Goal: Transaction & Acquisition: Book appointment/travel/reservation

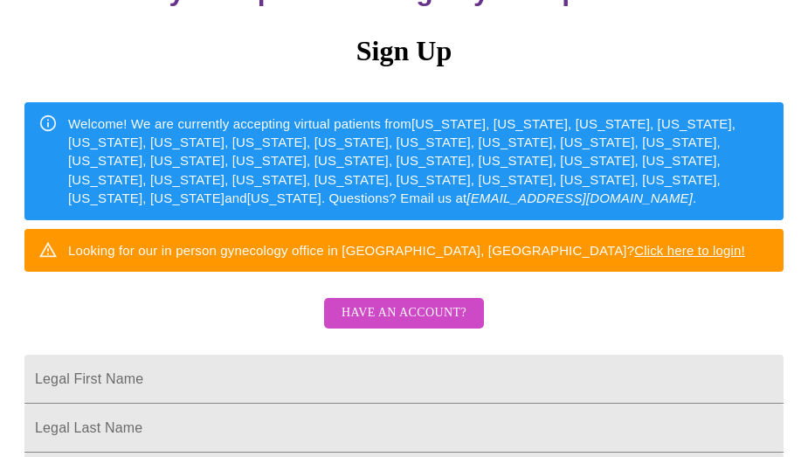
scroll to position [185, 0]
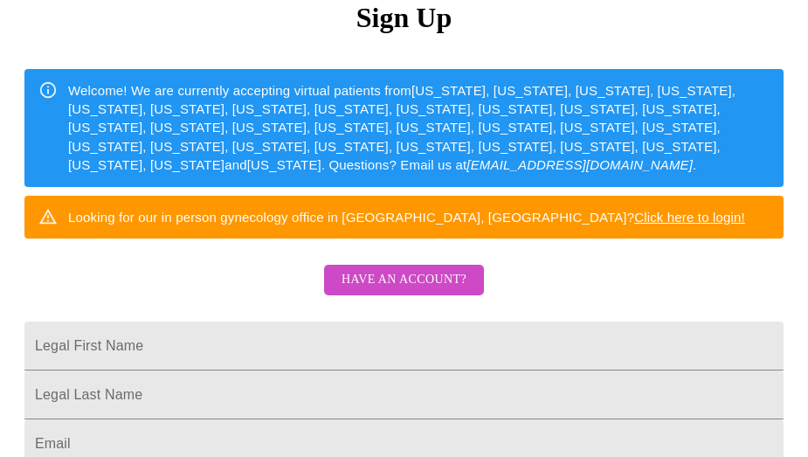
click at [404, 290] on span "Have an account?" at bounding box center [404, 280] width 125 height 22
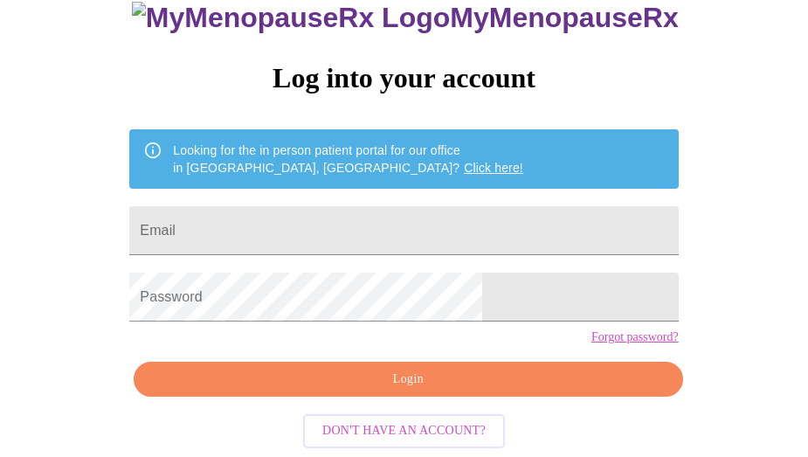
scroll to position [153, 0]
click at [315, 206] on input "Email" at bounding box center [403, 230] width 549 height 49
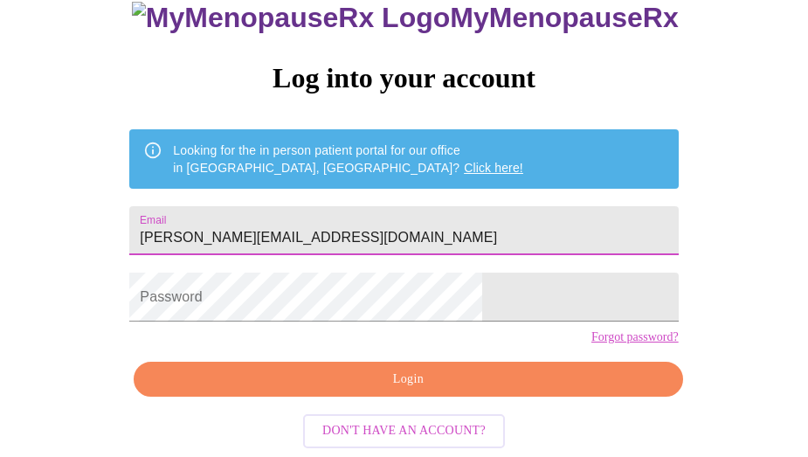
type input "eilislee@live.com"
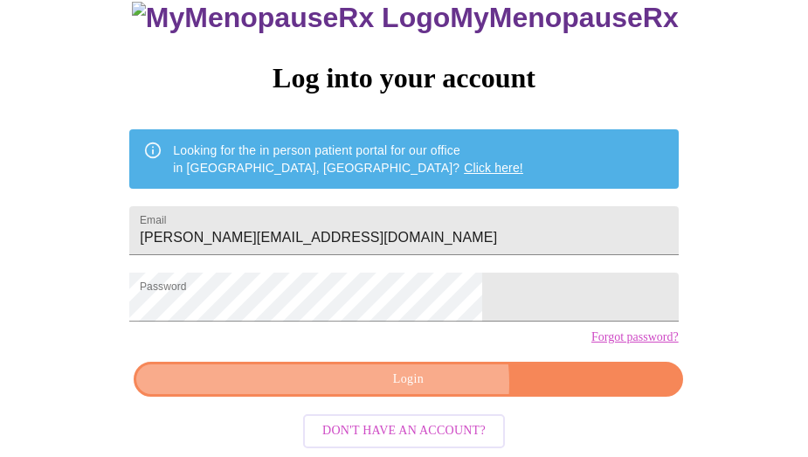
click at [419, 385] on span "Login" at bounding box center [408, 380] width 509 height 22
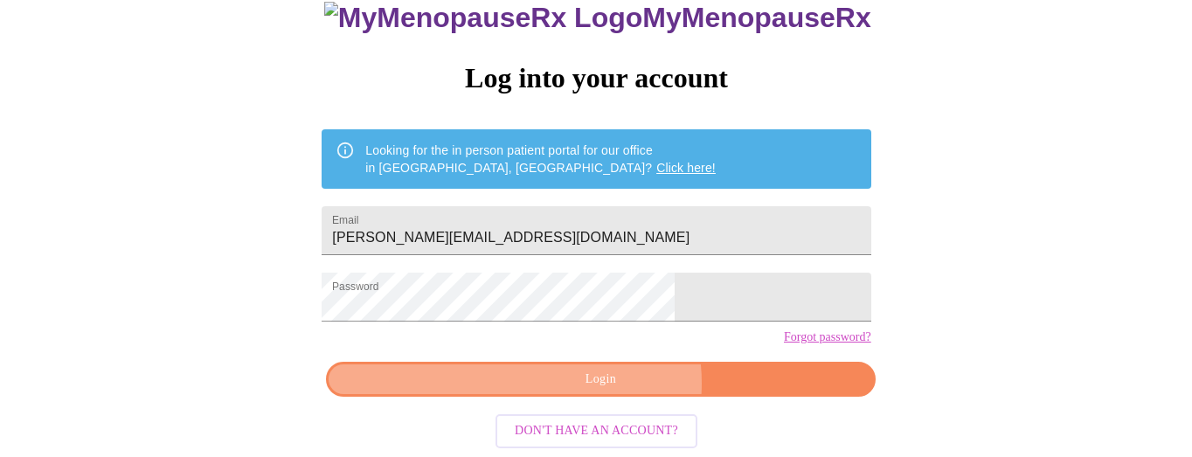
scroll to position [152, 0]
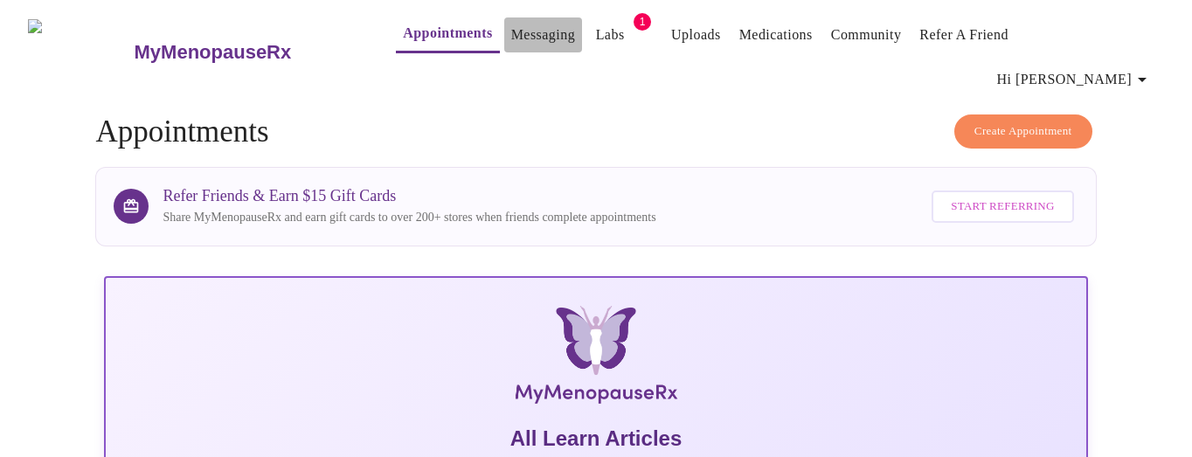
click at [511, 44] on link "Messaging" at bounding box center [543, 35] width 64 height 24
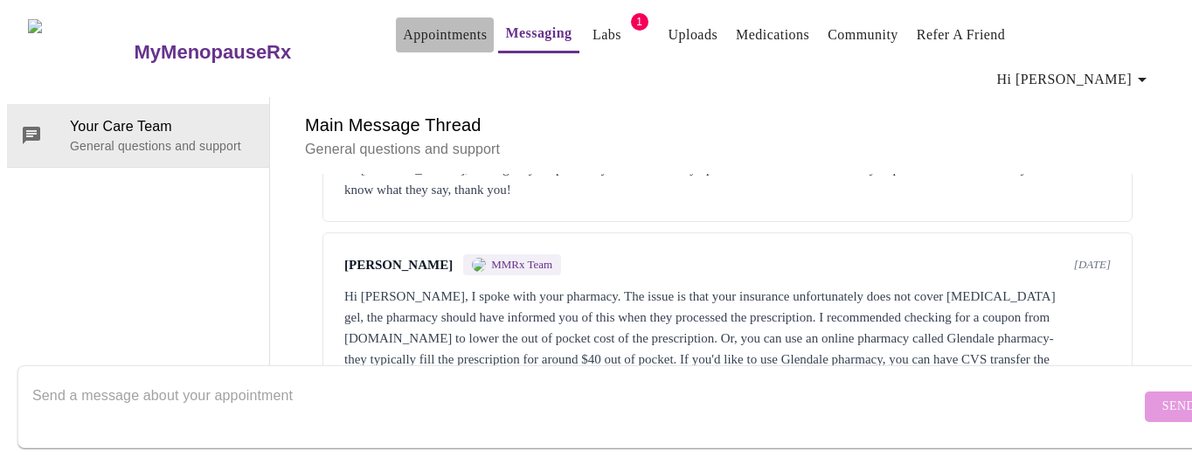
click at [403, 45] on link "Appointments" at bounding box center [445, 35] width 84 height 24
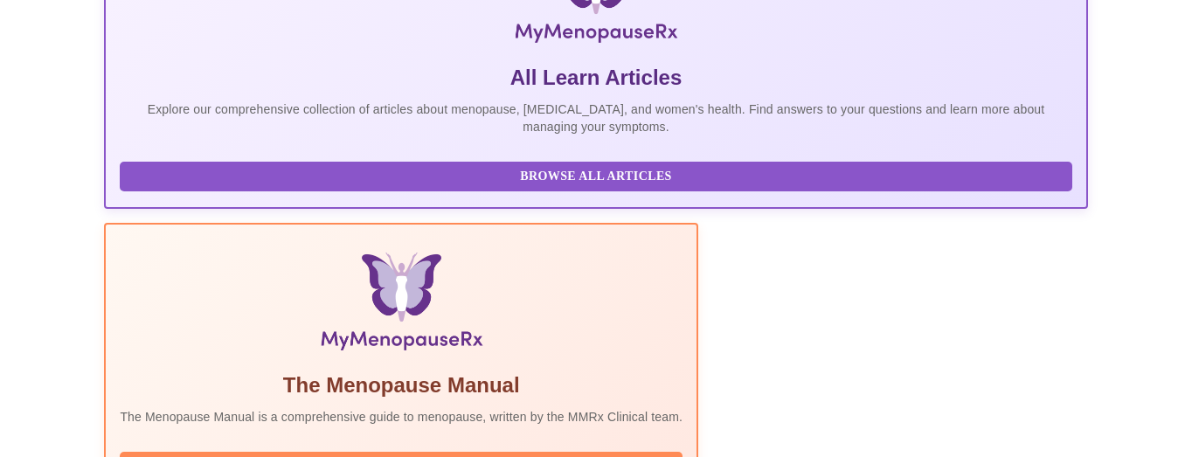
scroll to position [378, 0]
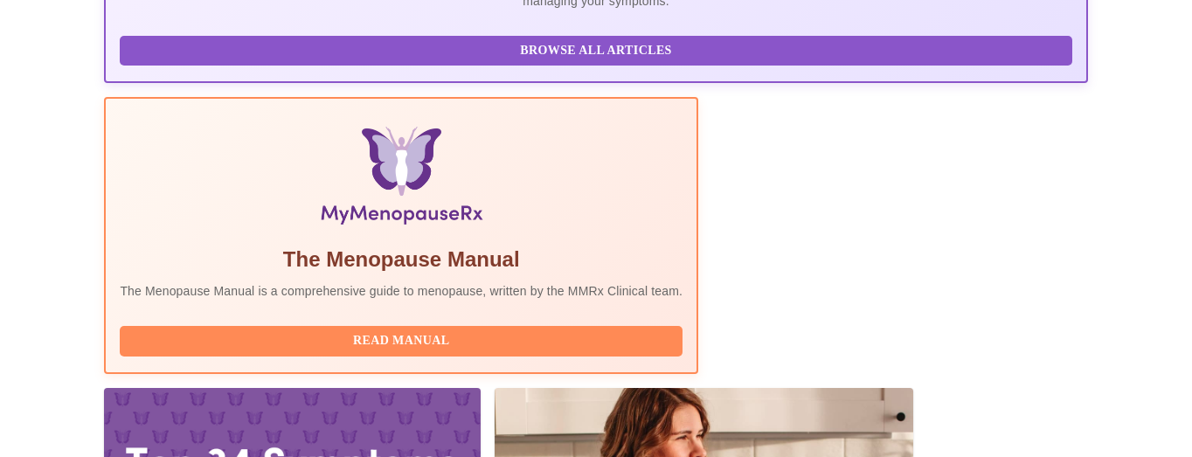
scroll to position [514, 0]
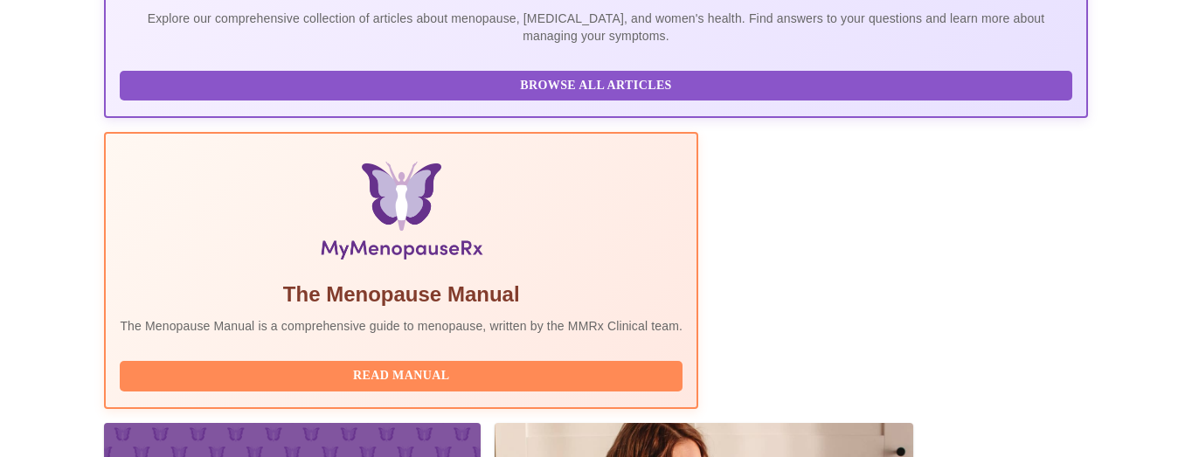
scroll to position [487, 0]
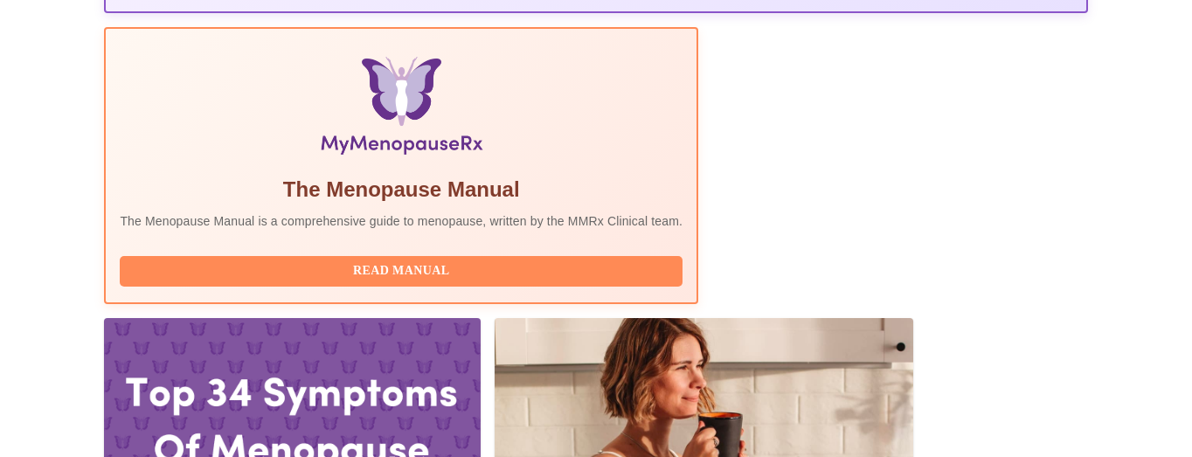
scroll to position [569, 0]
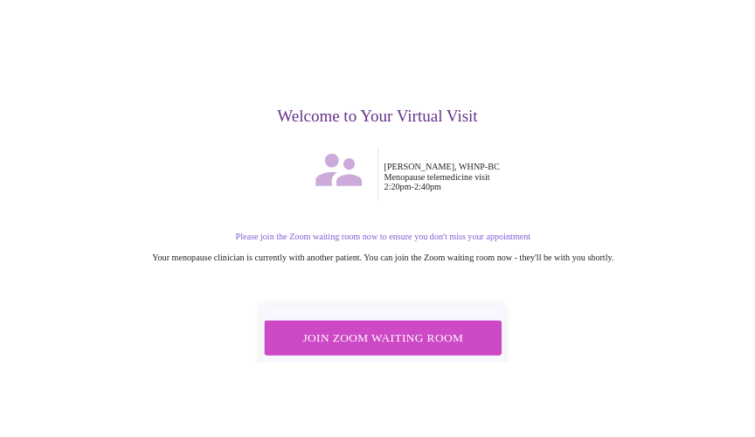
scroll to position [212, 0]
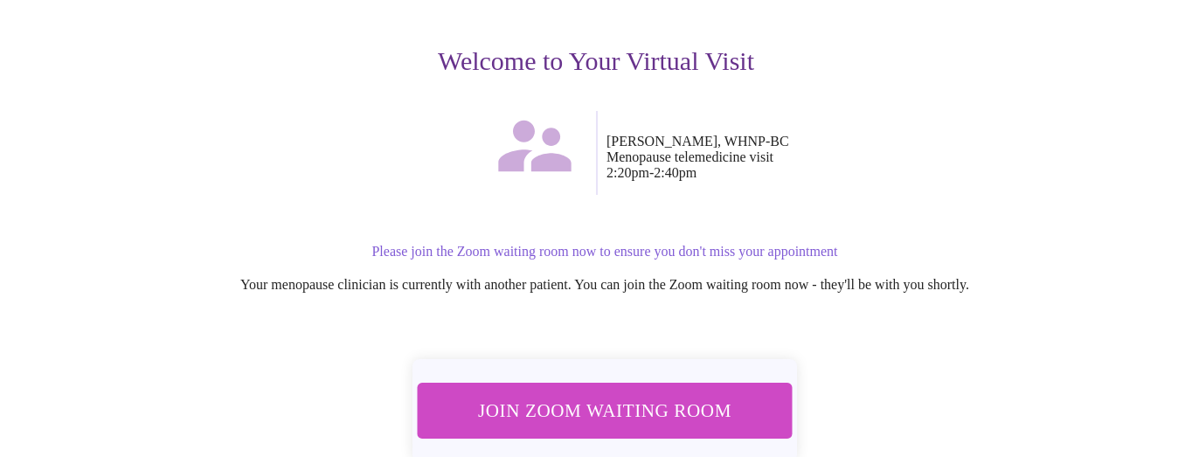
click at [628, 394] on span "Join Zoom Waiting Room" at bounding box center [604, 410] width 329 height 32
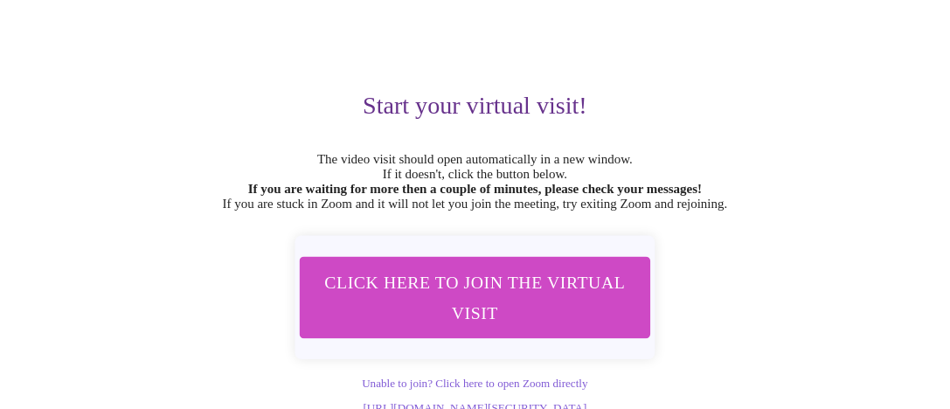
scroll to position [156, 0]
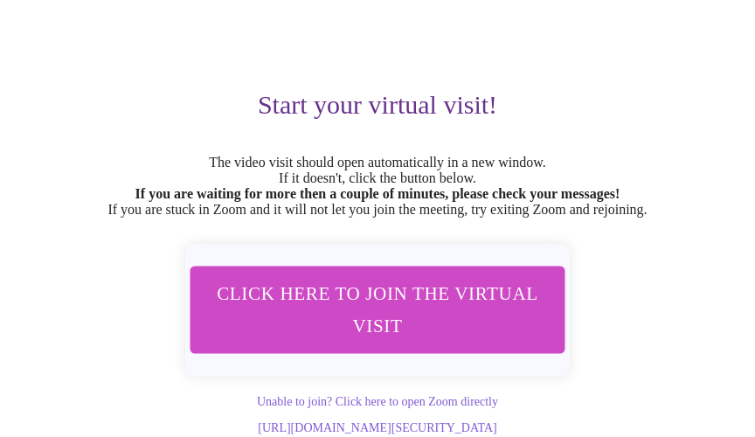
click at [378, 281] on span "Click here to join the virtual visit" at bounding box center [377, 310] width 329 height 65
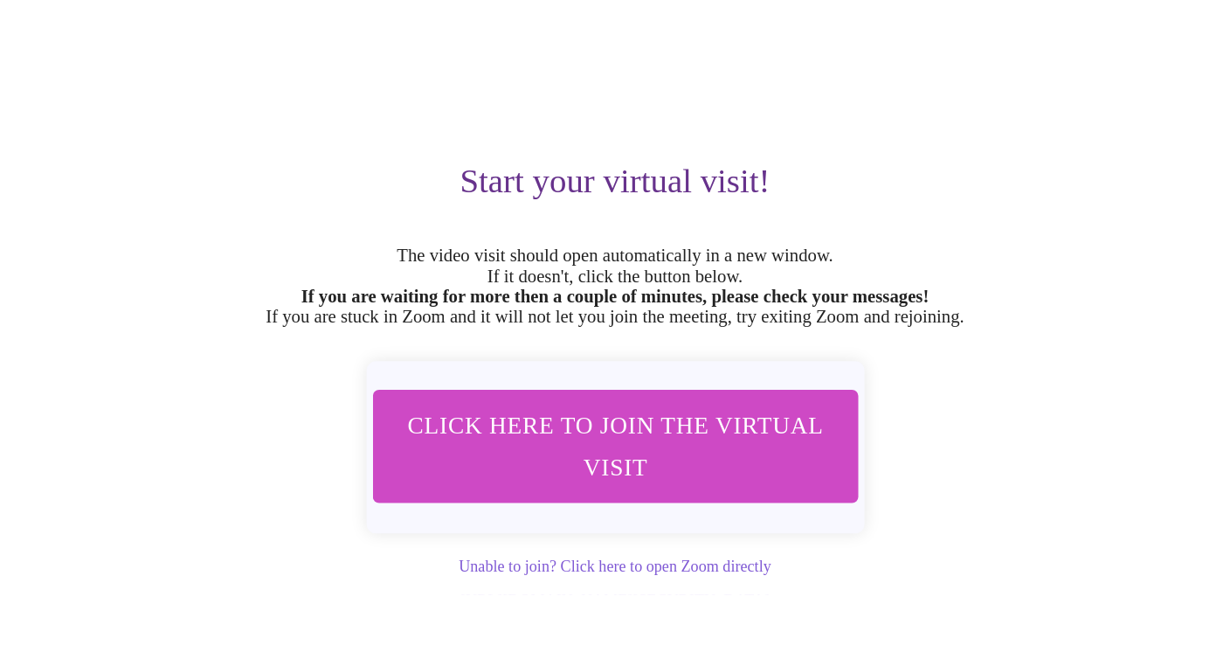
scroll to position [0, 0]
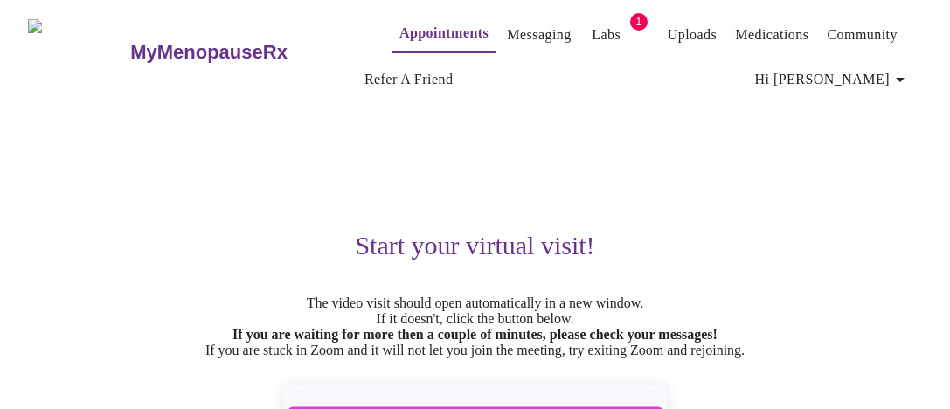
click at [130, 41] on h3 "MyMenopauseRx" at bounding box center [208, 52] width 157 height 23
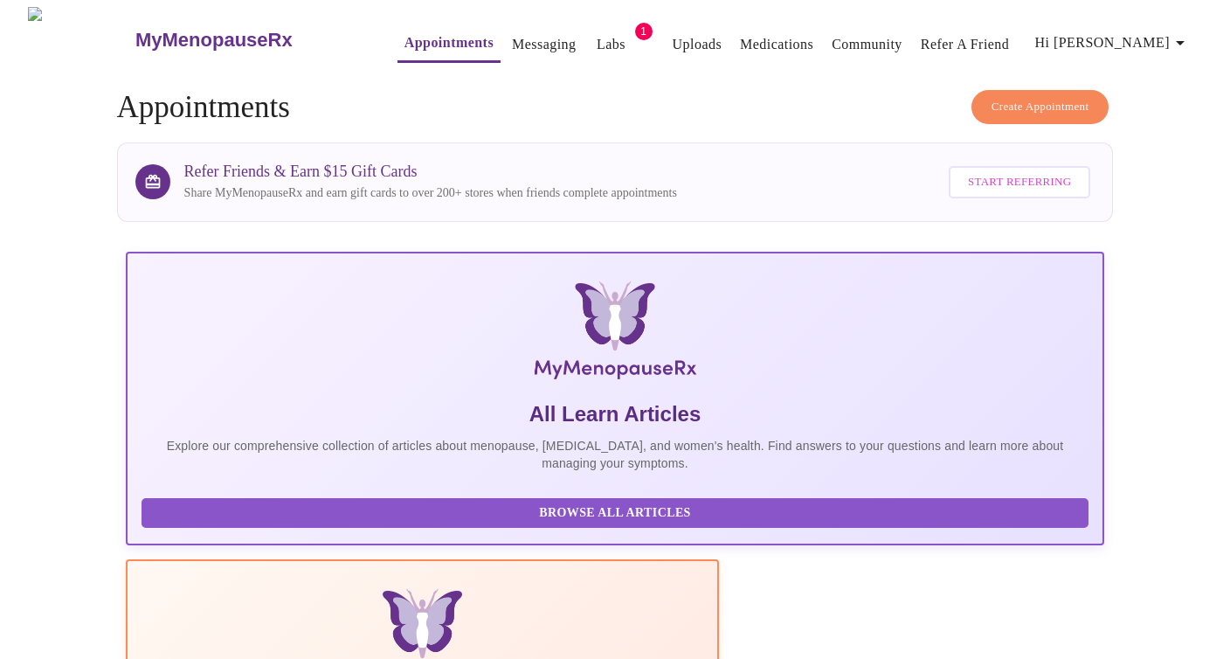
click at [1058, 102] on span "Create Appointment" at bounding box center [1041, 107] width 98 height 20
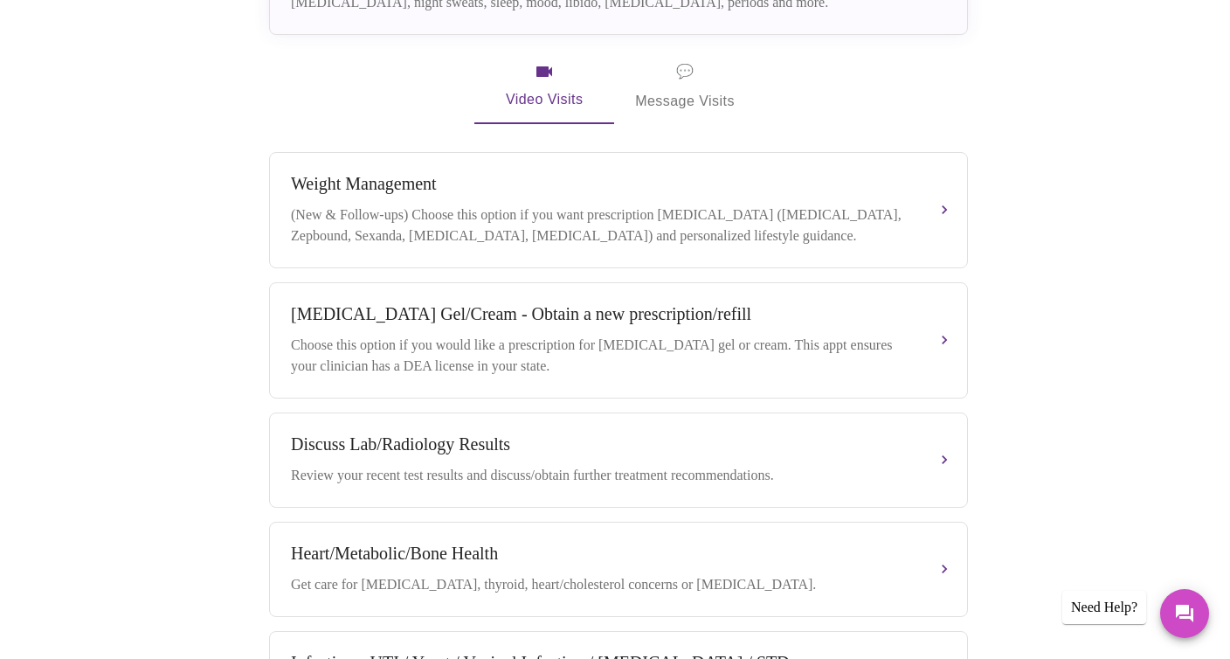
scroll to position [144, 0]
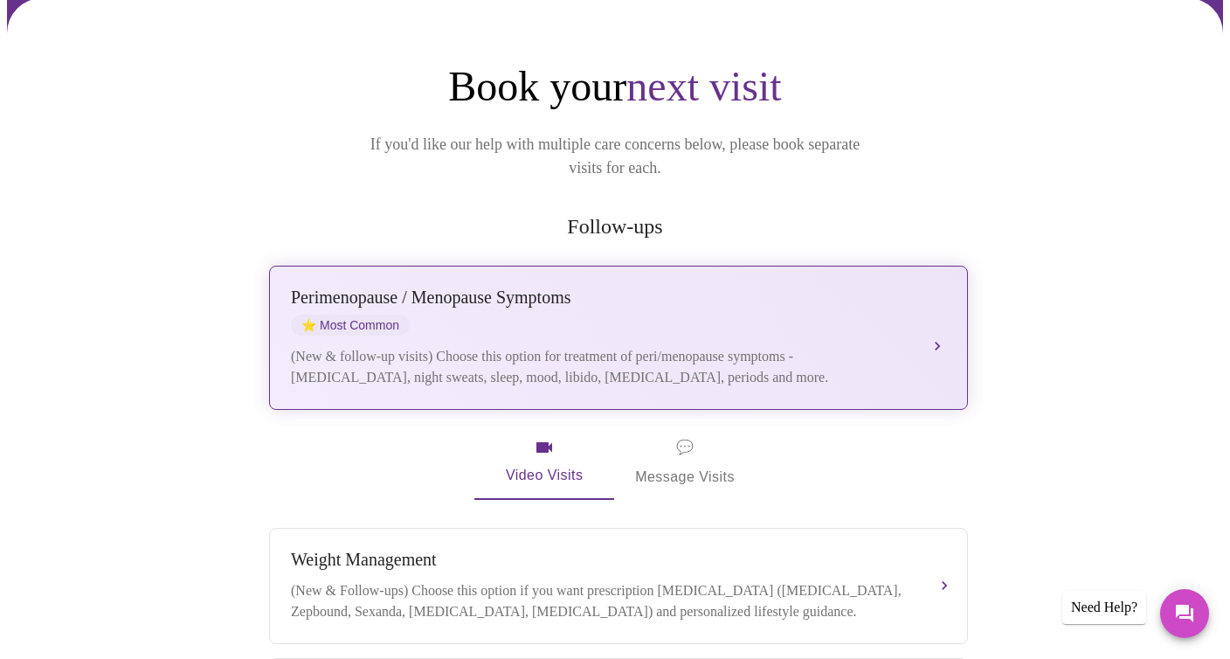
click at [855, 288] on div "Perimenopause / Menopause Symptoms" at bounding box center [601, 298] width 620 height 20
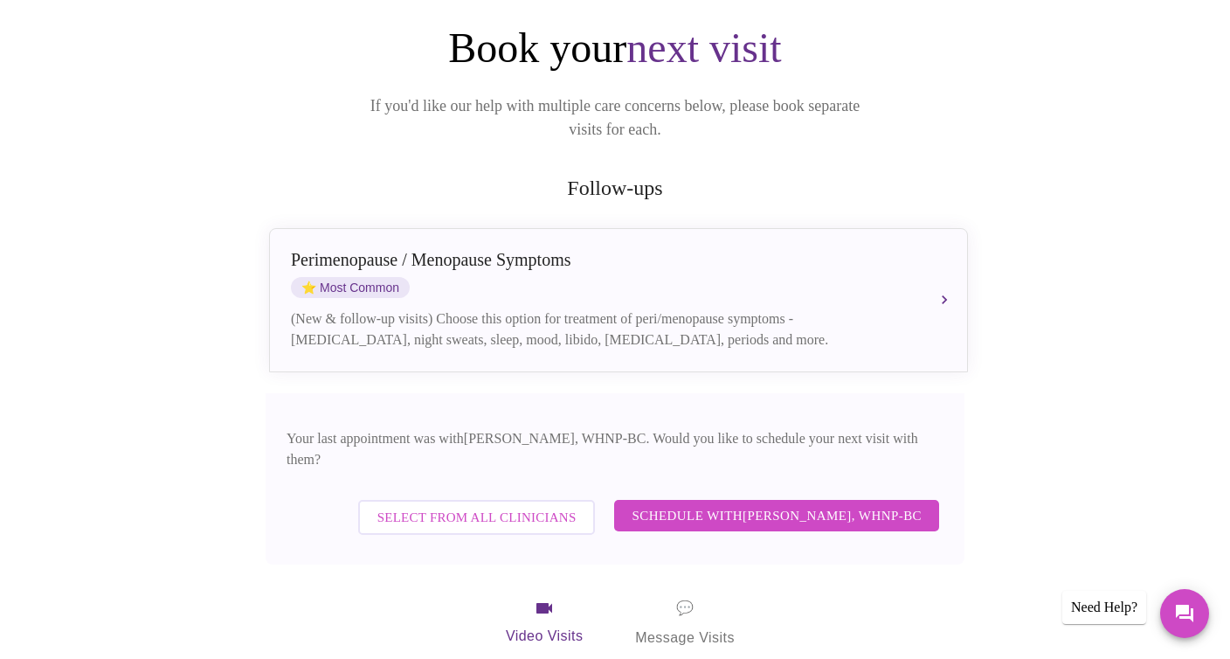
scroll to position [222, 0]
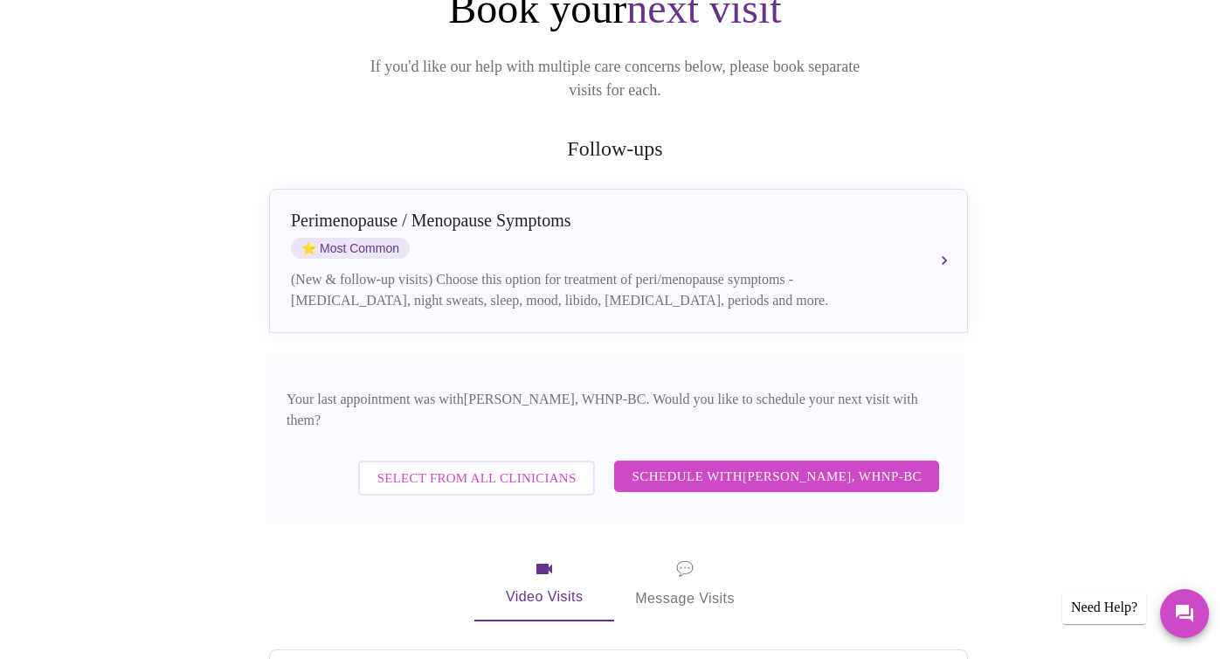
click at [777, 456] on span "Schedule with [PERSON_NAME], WHNP-BC" at bounding box center [777, 476] width 290 height 23
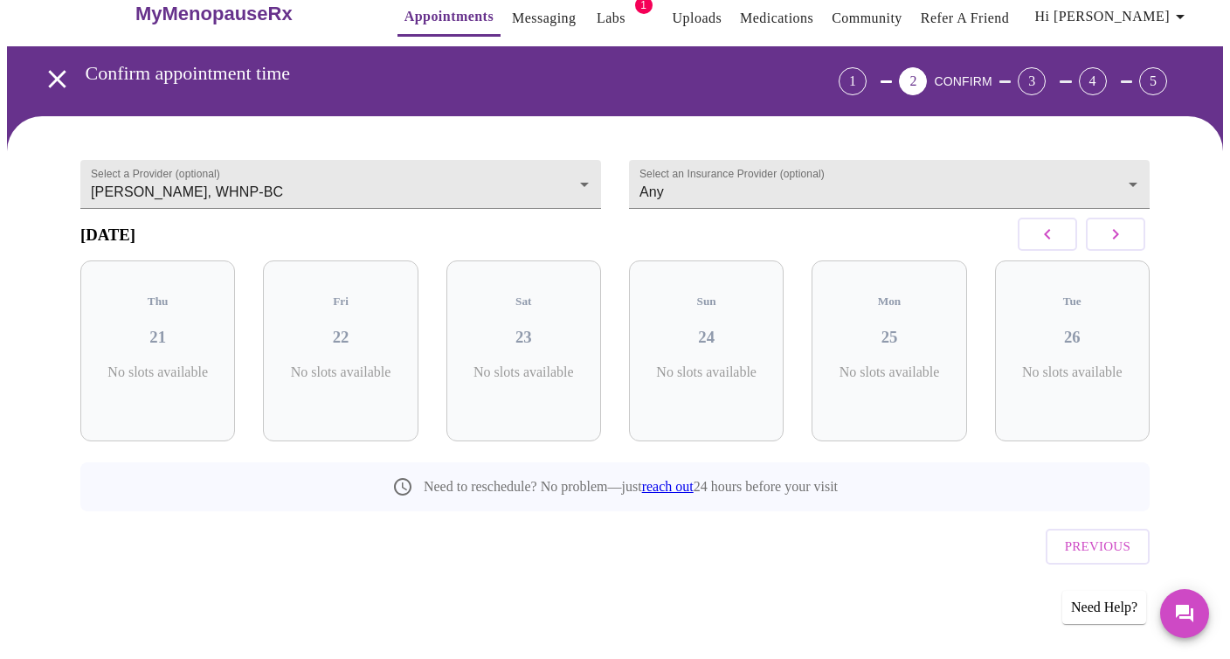
scroll to position [0, 0]
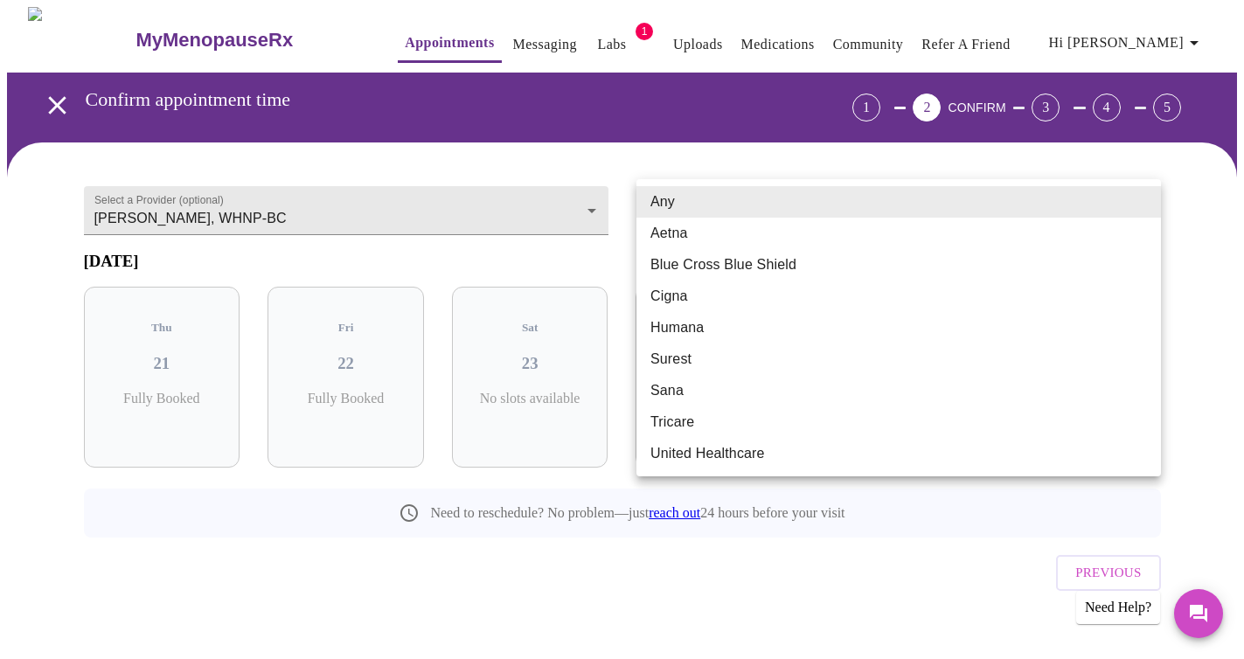
click at [759, 212] on body "MyMenopauseRx Appointments Messaging Labs 1 Uploads Medications Community Refer…" at bounding box center [622, 342] width 1230 height 671
click at [41, 280] on div at bounding box center [622, 329] width 1244 height 659
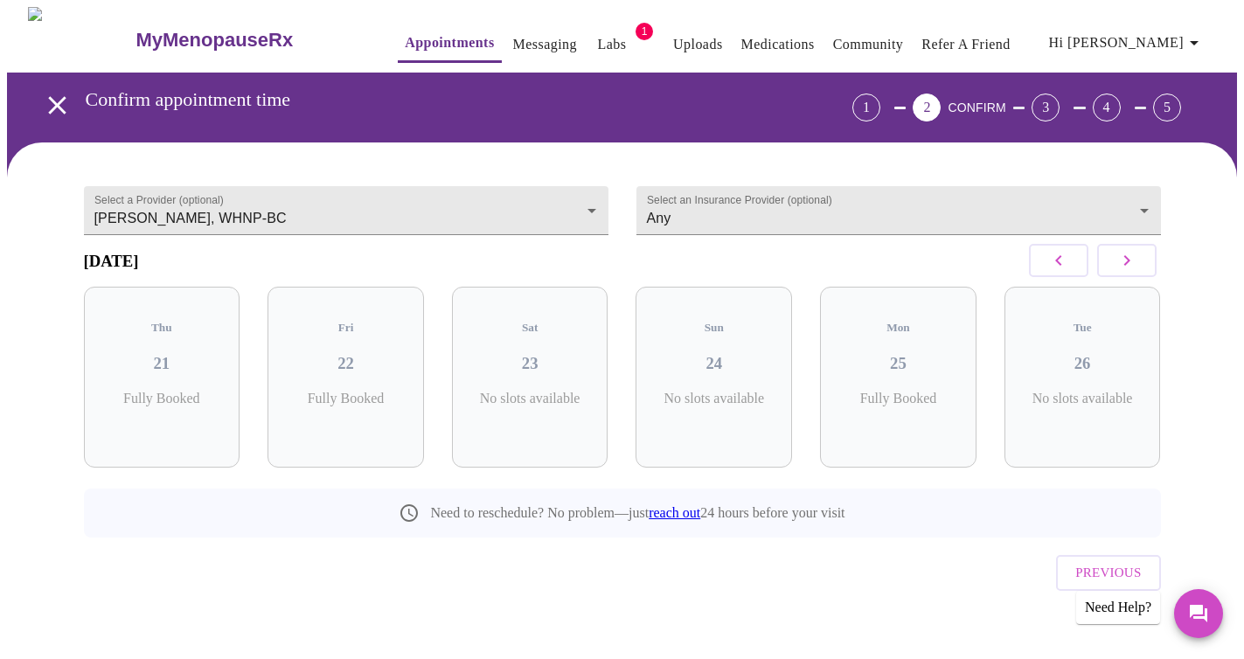
click at [139, 266] on h3 "[DATE]" at bounding box center [111, 261] width 55 height 19
click at [1133, 269] on icon "button" at bounding box center [1126, 260] width 21 height 21
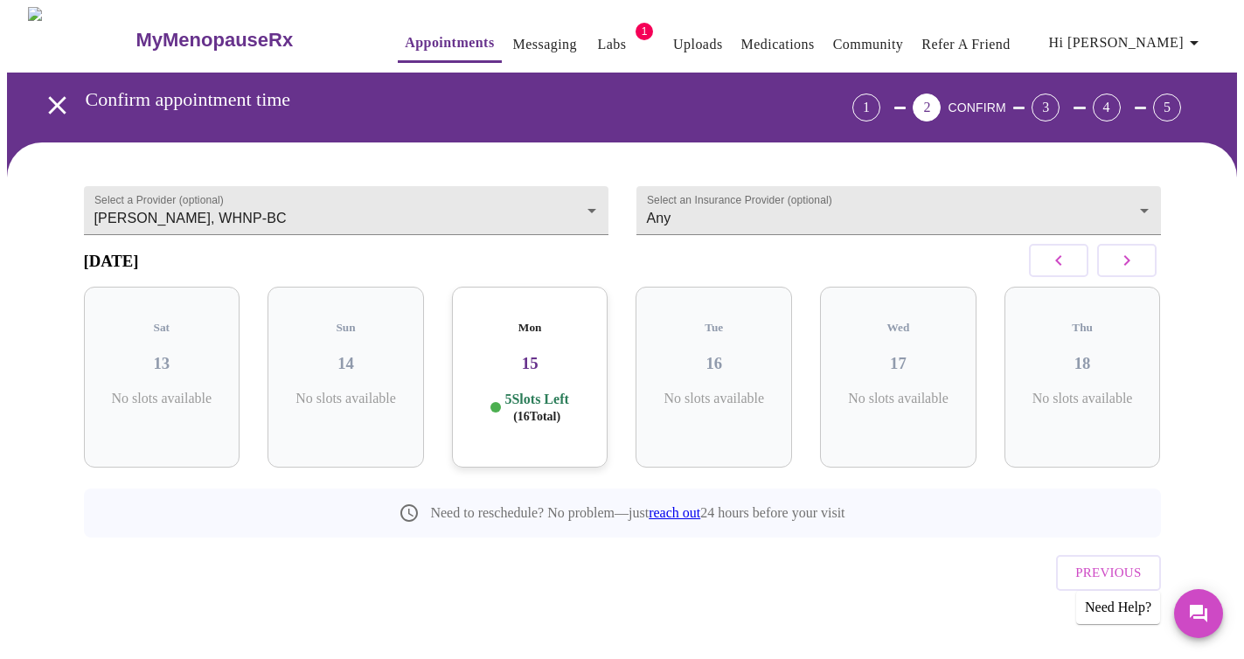
click at [1133, 269] on icon "button" at bounding box center [1126, 260] width 21 height 21
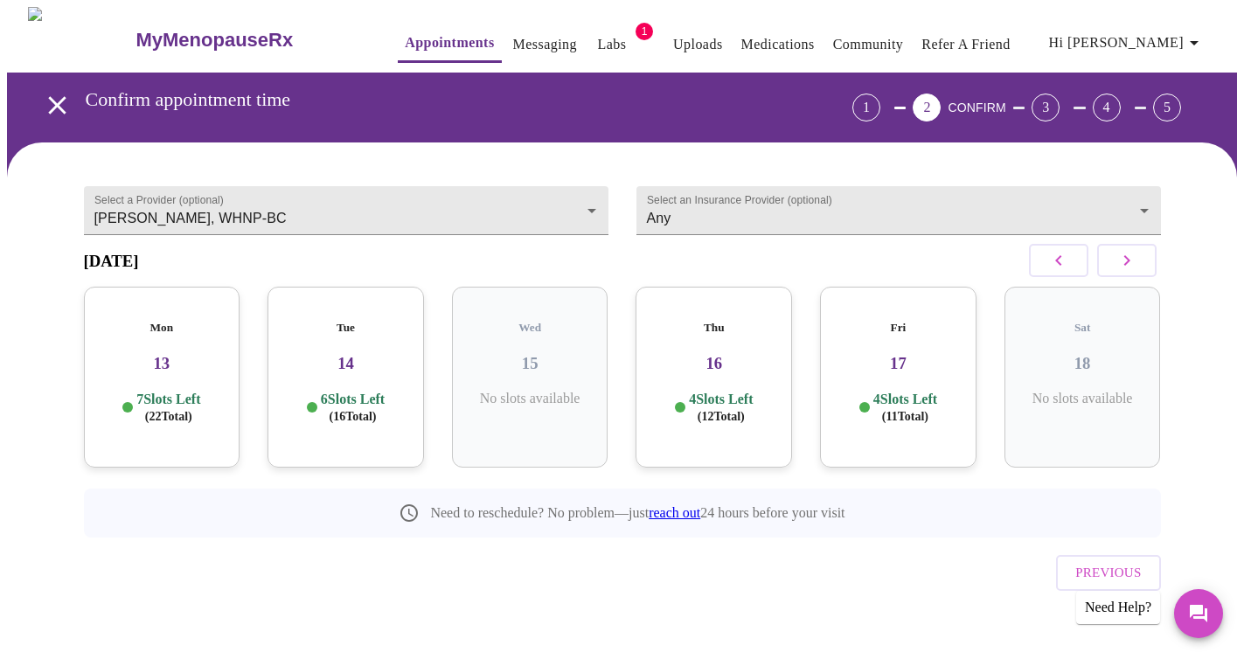
click at [1133, 269] on icon "button" at bounding box center [1126, 260] width 21 height 21
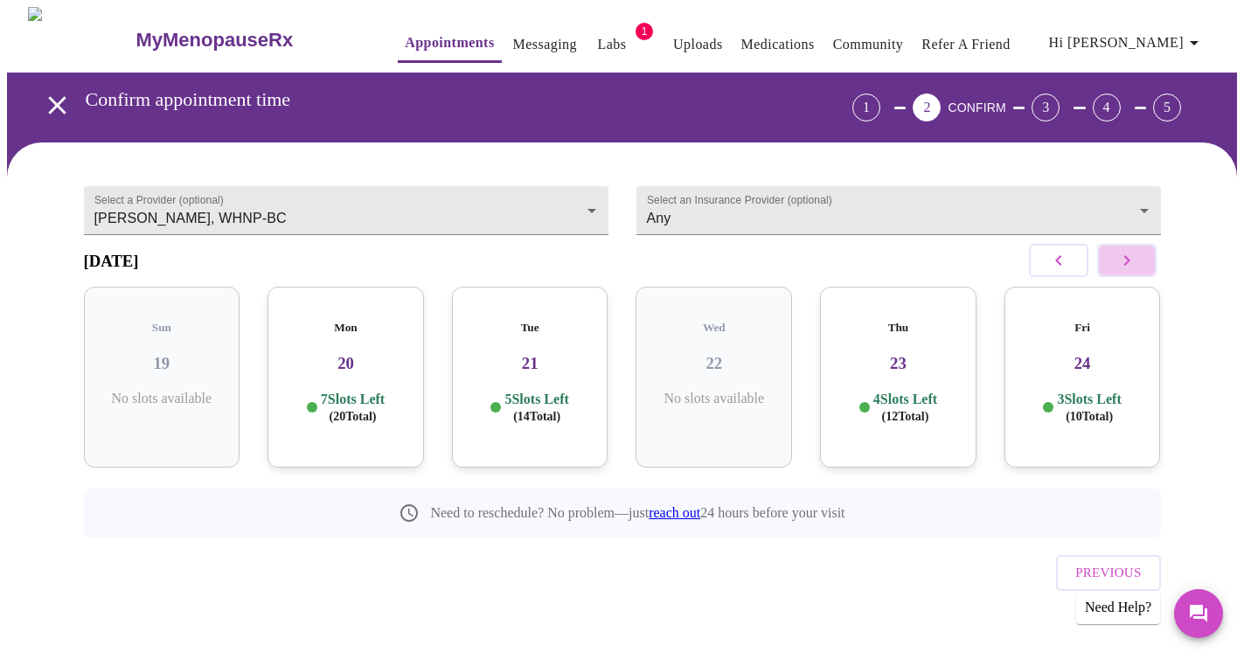
click at [1133, 269] on icon "button" at bounding box center [1126, 260] width 21 height 21
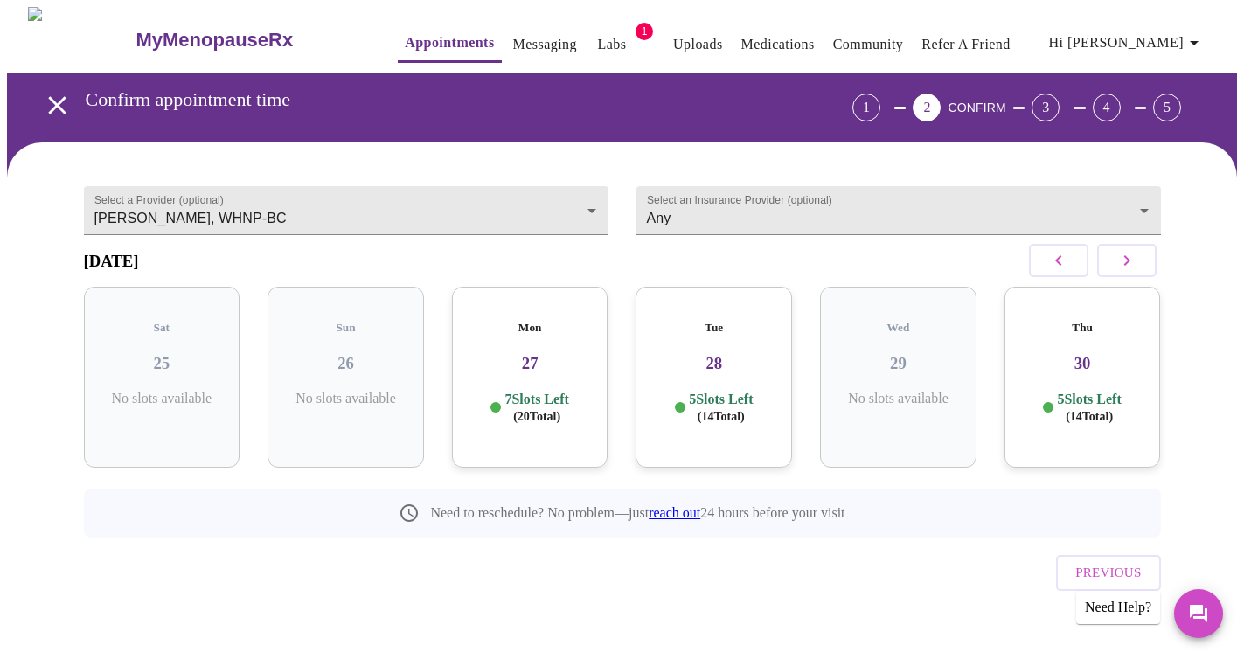
click at [1095, 391] on p "5 Slots Left ( 14 Total)" at bounding box center [1089, 408] width 64 height 34
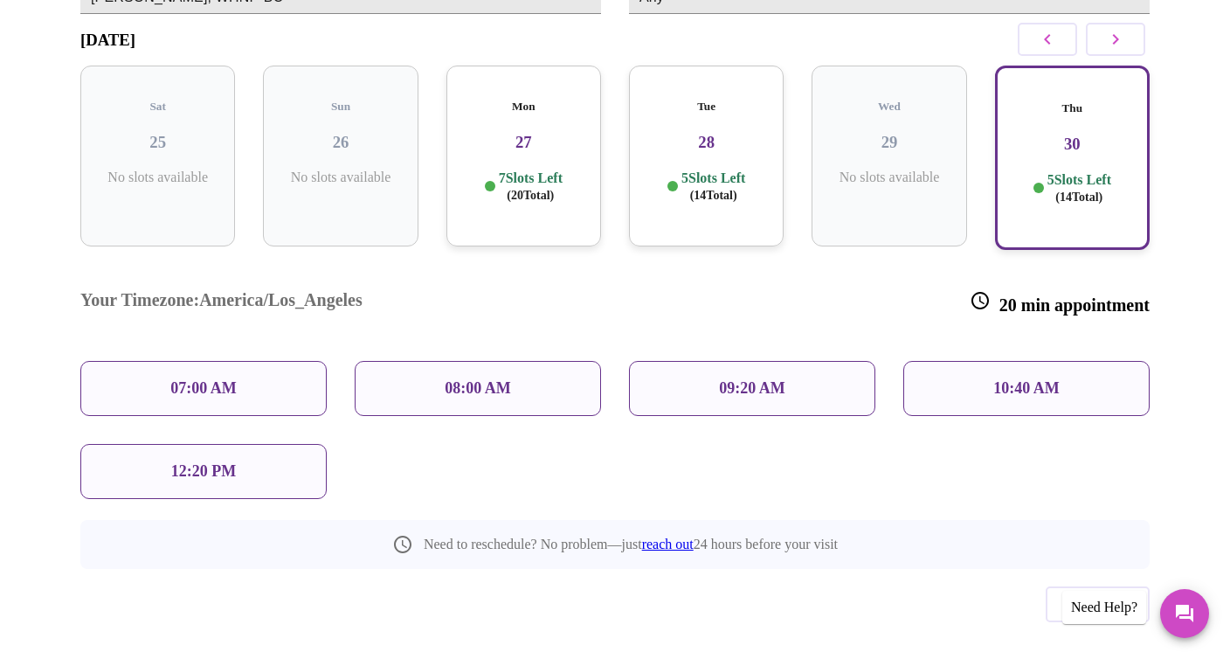
scroll to position [227, 0]
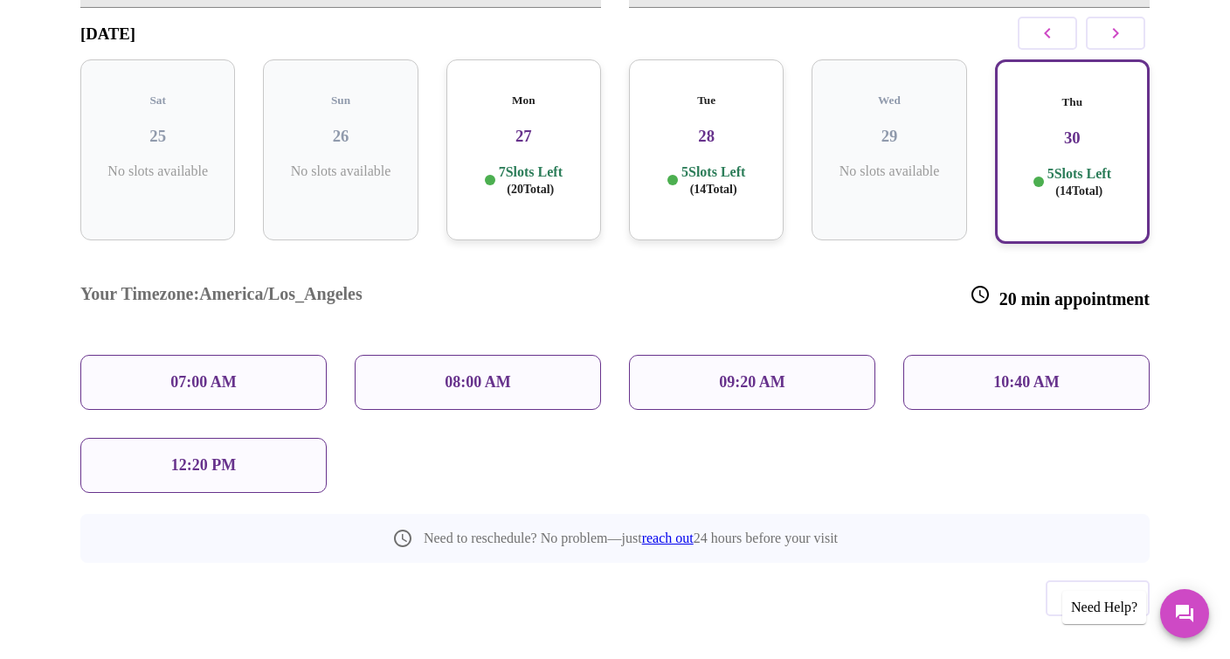
click at [205, 456] on p "12:20 PM" at bounding box center [203, 465] width 65 height 18
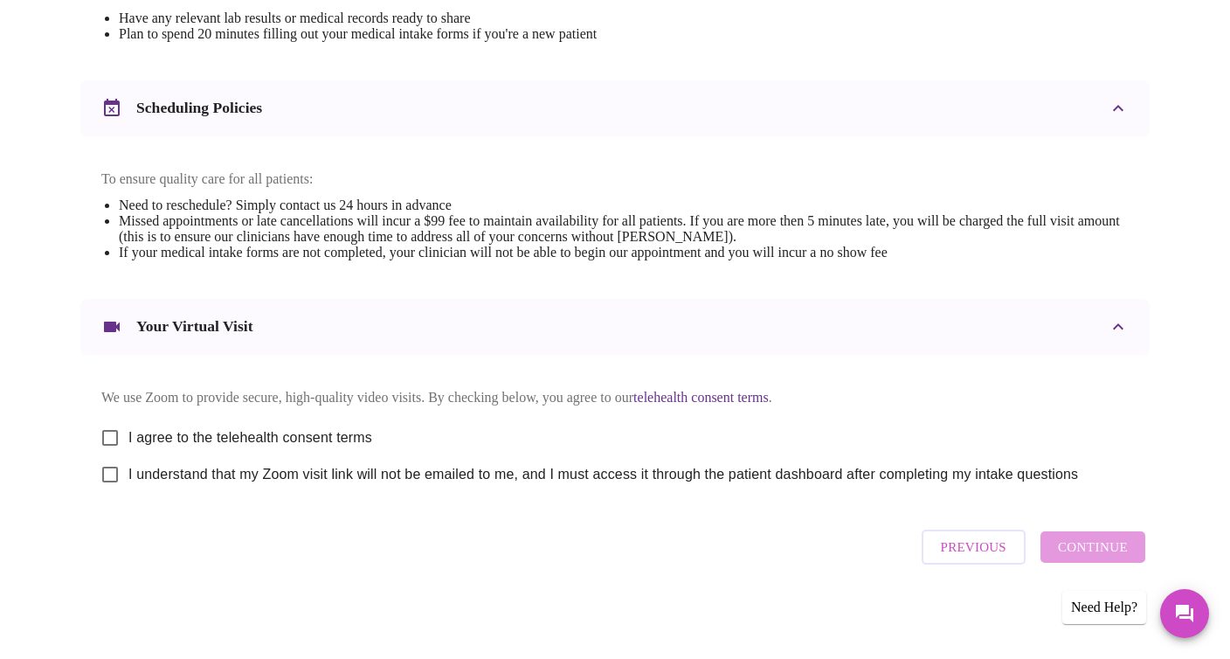
scroll to position [607, 0]
click at [114, 427] on input "I agree to the telehealth consent terms" at bounding box center [110, 437] width 37 height 37
checkbox input "true"
click at [1093, 456] on div "Previous Continue" at bounding box center [1034, 547] width 232 height 52
click at [96, 456] on input "I understand that my Zoom visit link will not be emailed to me, and I must acce…" at bounding box center [110, 474] width 37 height 37
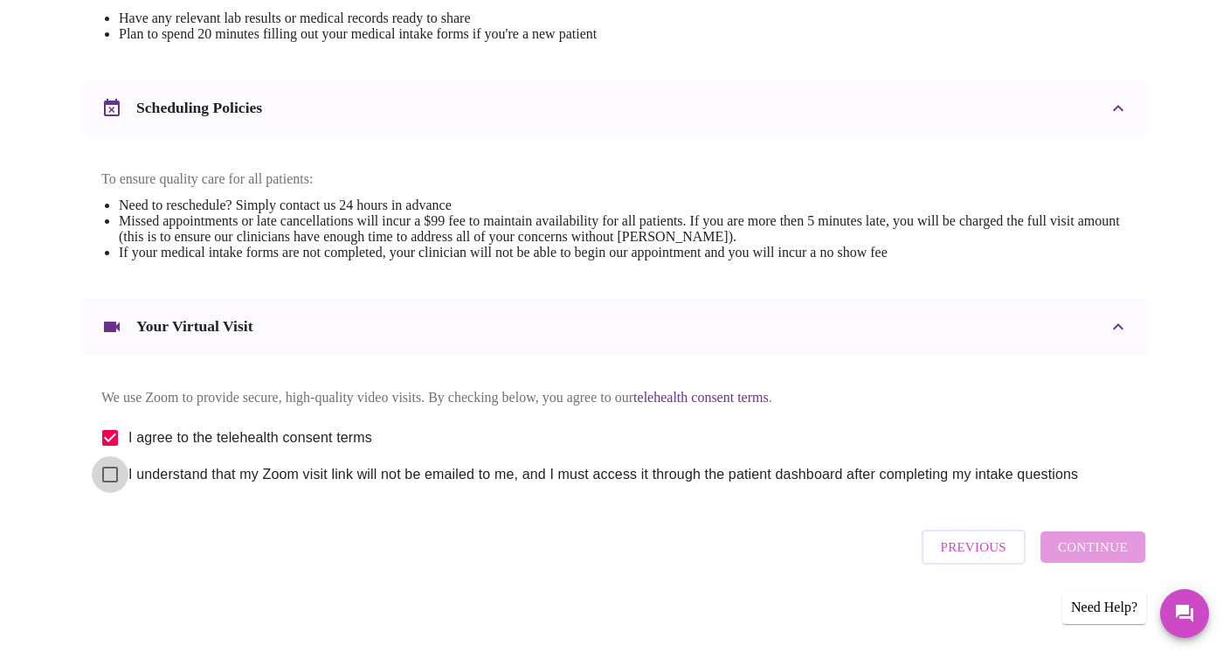
checkbox input "true"
click at [1118, 456] on span "Continue" at bounding box center [1093, 547] width 70 height 23
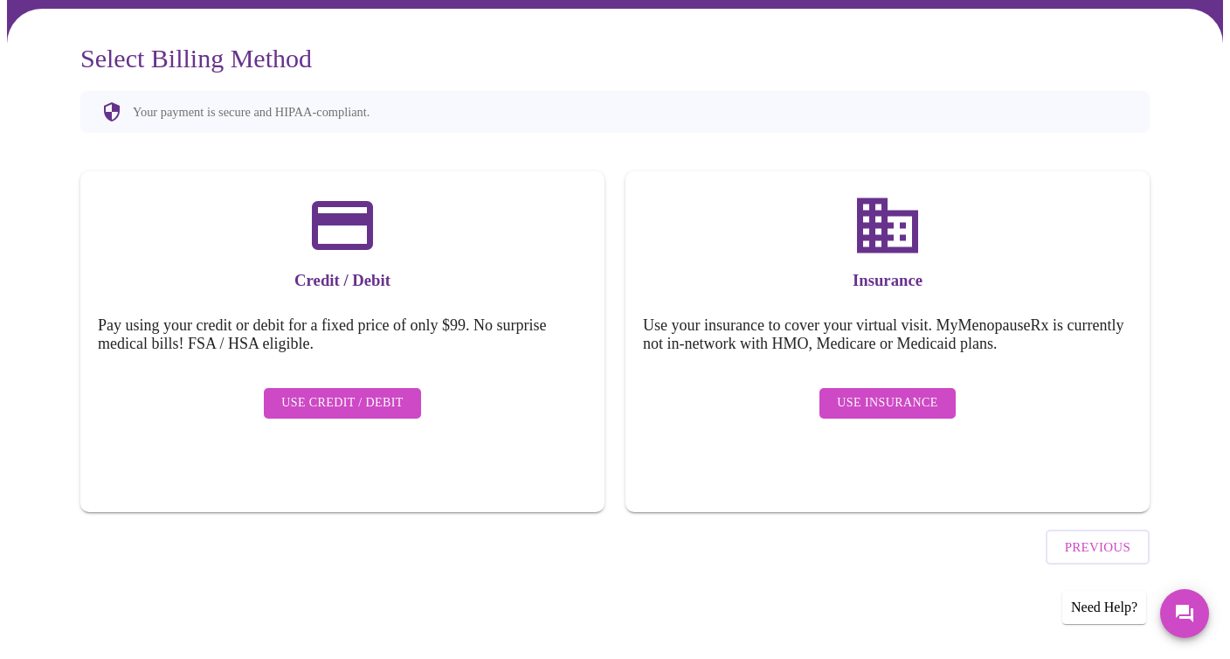
scroll to position [85, 0]
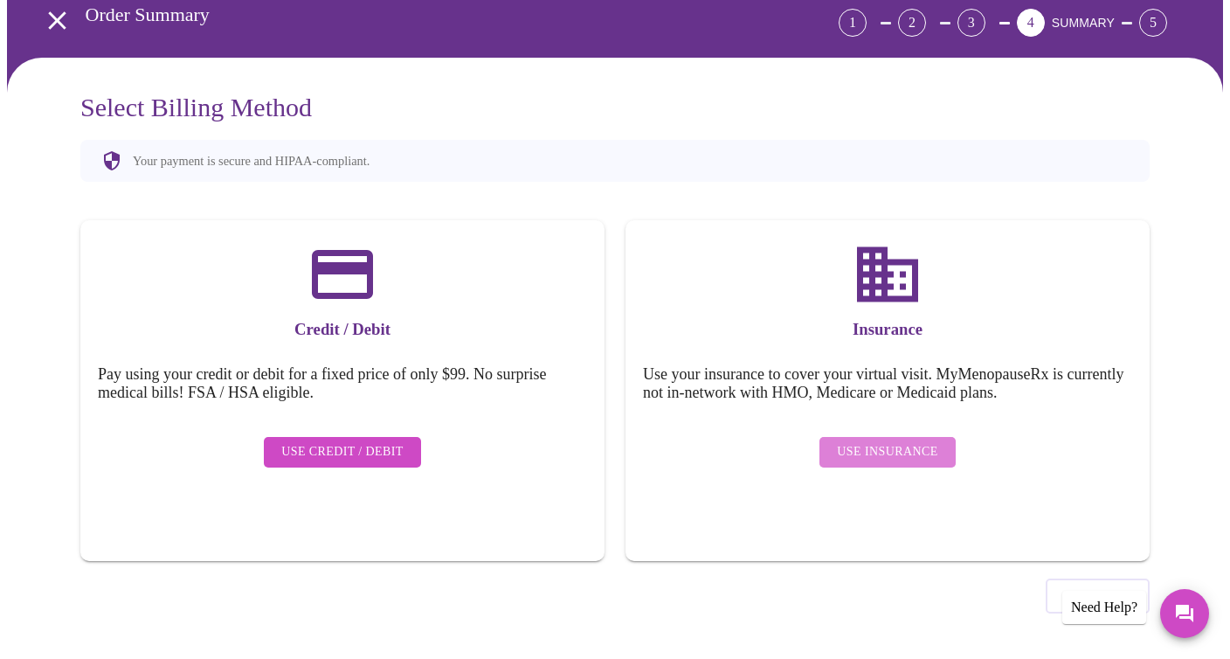
click at [905, 447] on span "Use Insurance" at bounding box center [887, 452] width 101 height 22
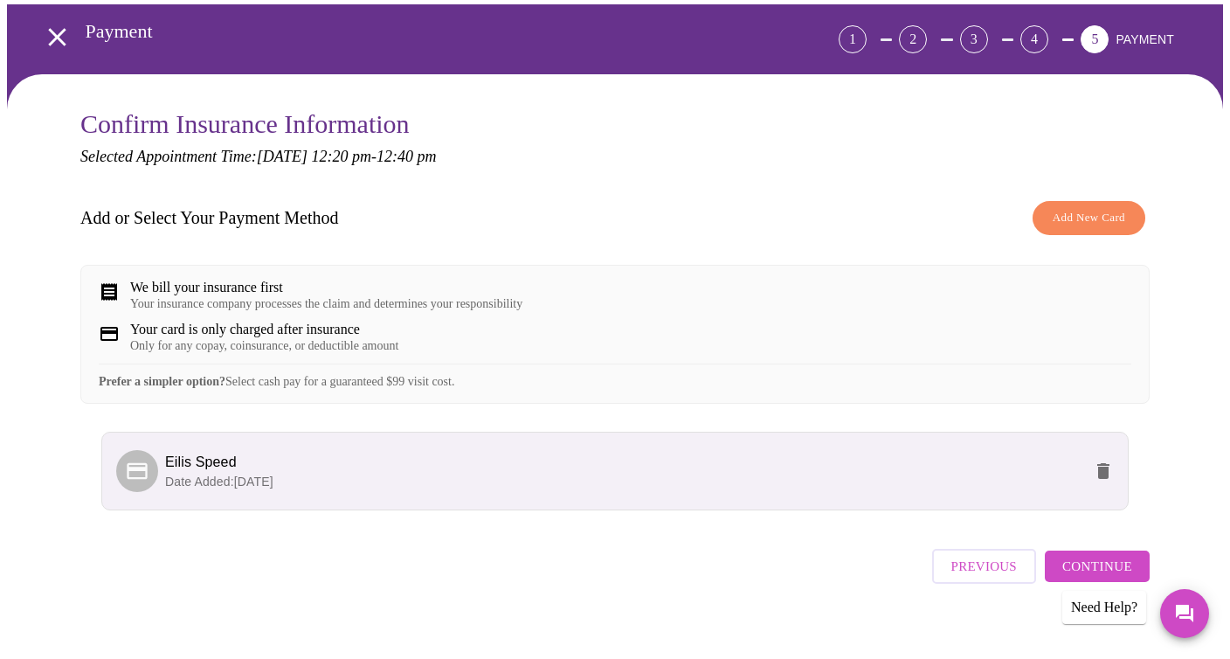
scroll to position [100, 0]
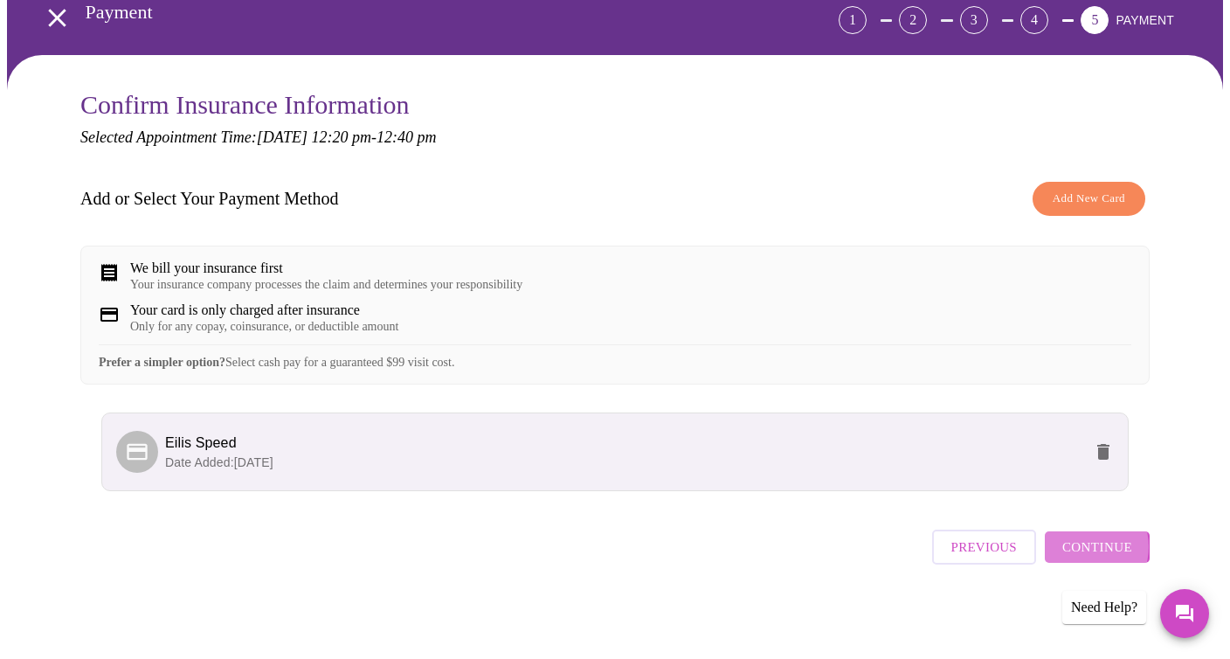
click at [1091, 456] on span "Continue" at bounding box center [1098, 547] width 70 height 23
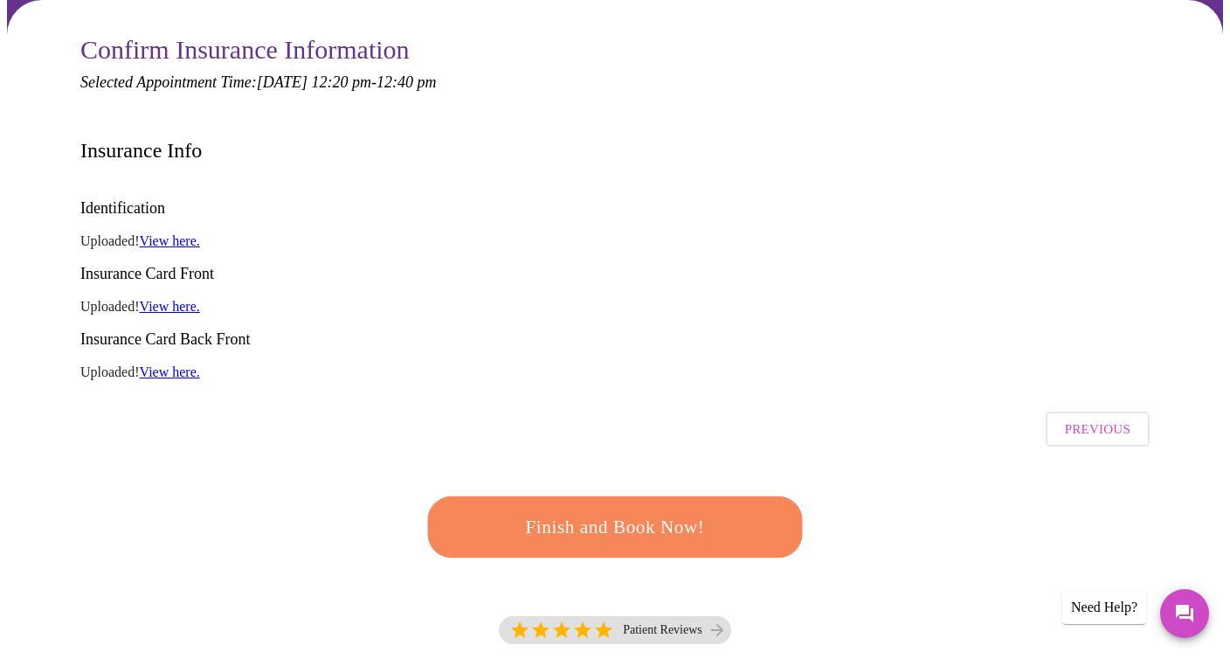
scroll to position [147, 0]
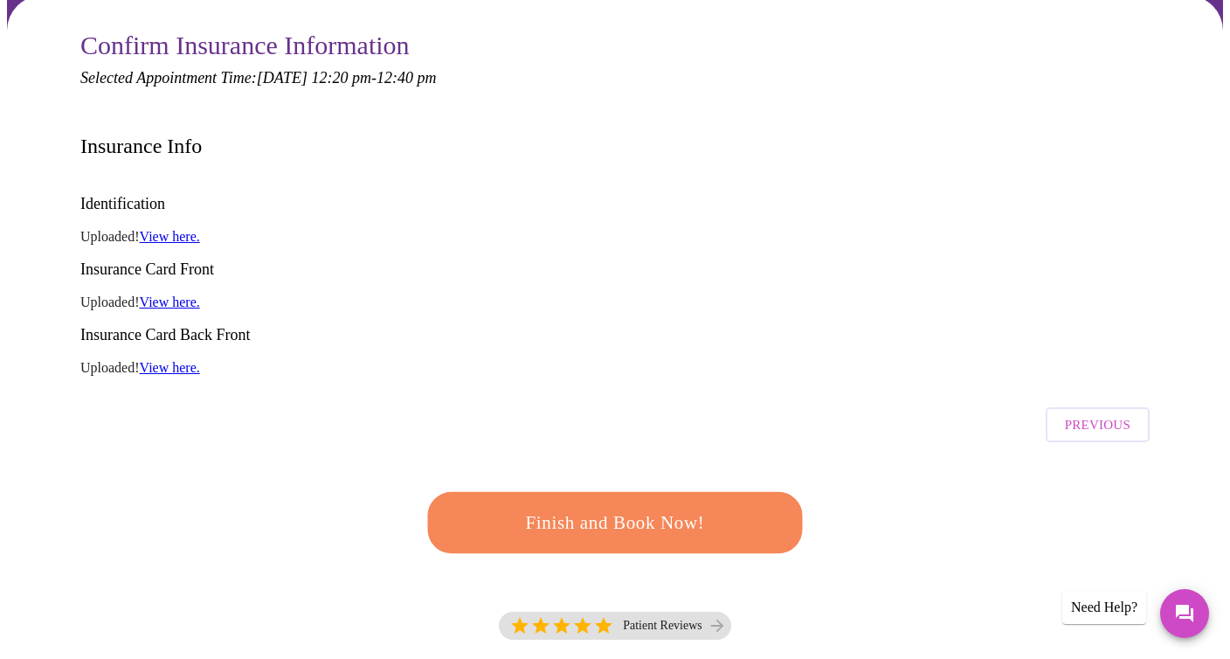
click at [593, 456] on span "Finish and Book Now!" at bounding box center [615, 523] width 323 height 32
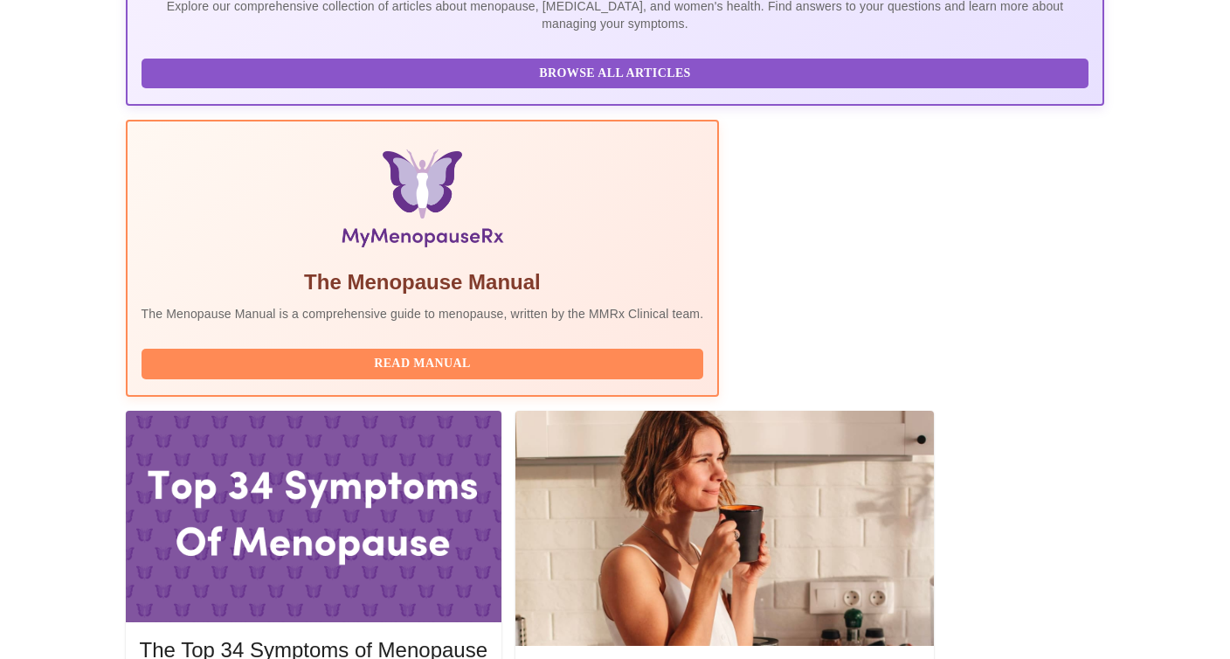
scroll to position [476, 0]
